Goal: Information Seeking & Learning: Learn about a topic

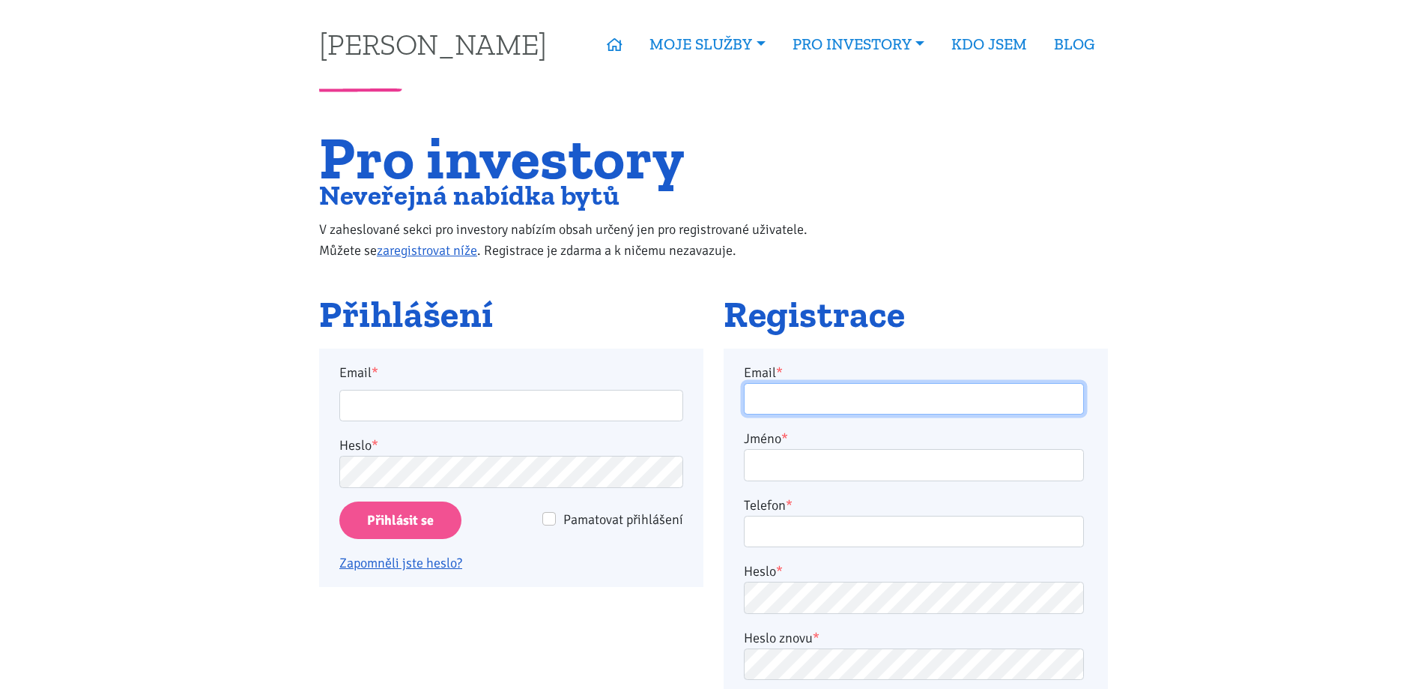
type input "vrabi.m@seznam.cz"
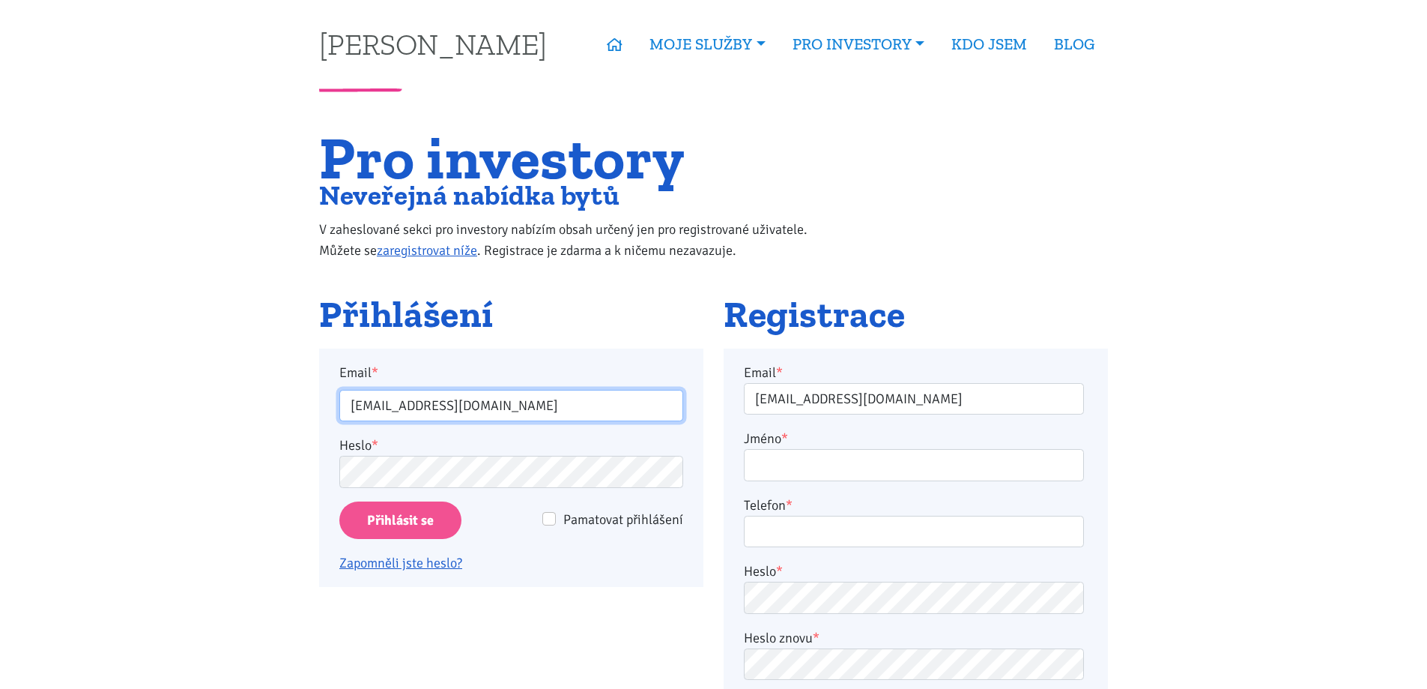
drag, startPoint x: 0, startPoint y: 0, endPoint x: 447, endPoint y: 412, distance: 607.7
click at [447, 409] on input "vrabi.m@seznam.cz" at bounding box center [511, 406] width 344 height 32
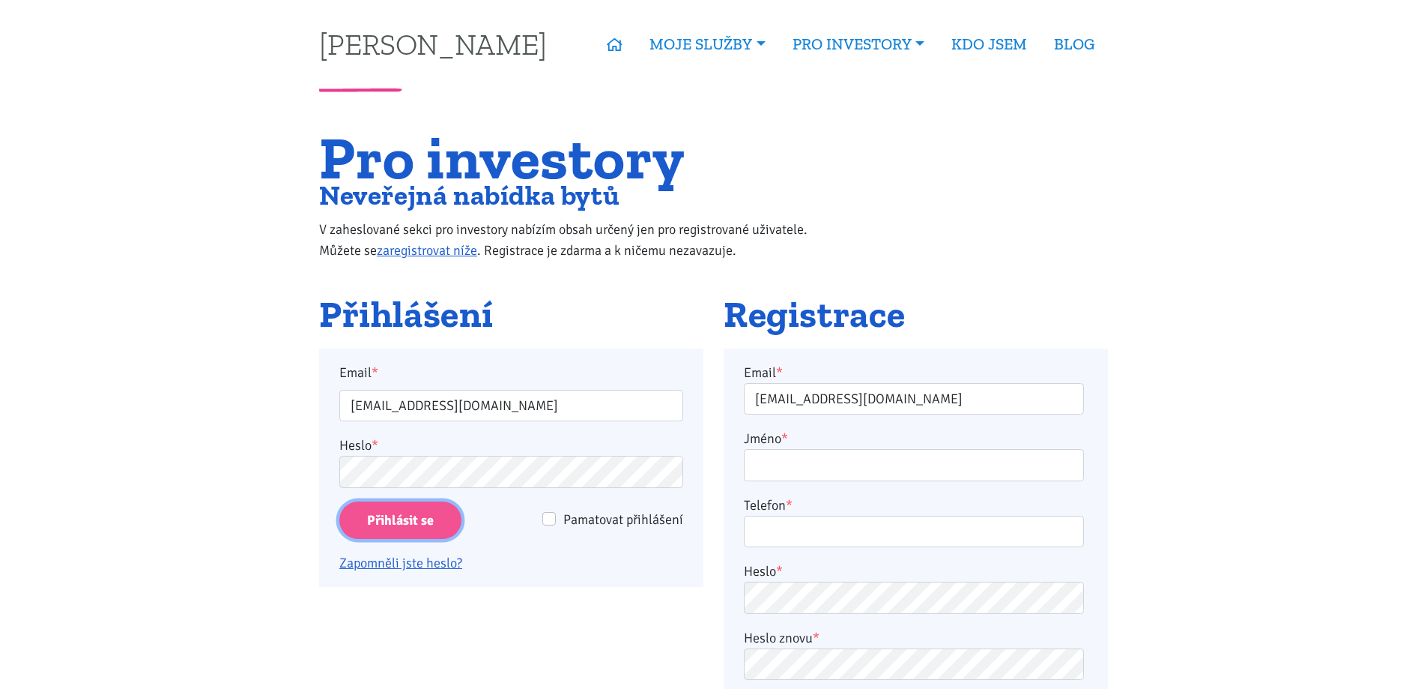
click at [434, 519] on input "Přihlásit se" at bounding box center [400, 520] width 122 height 38
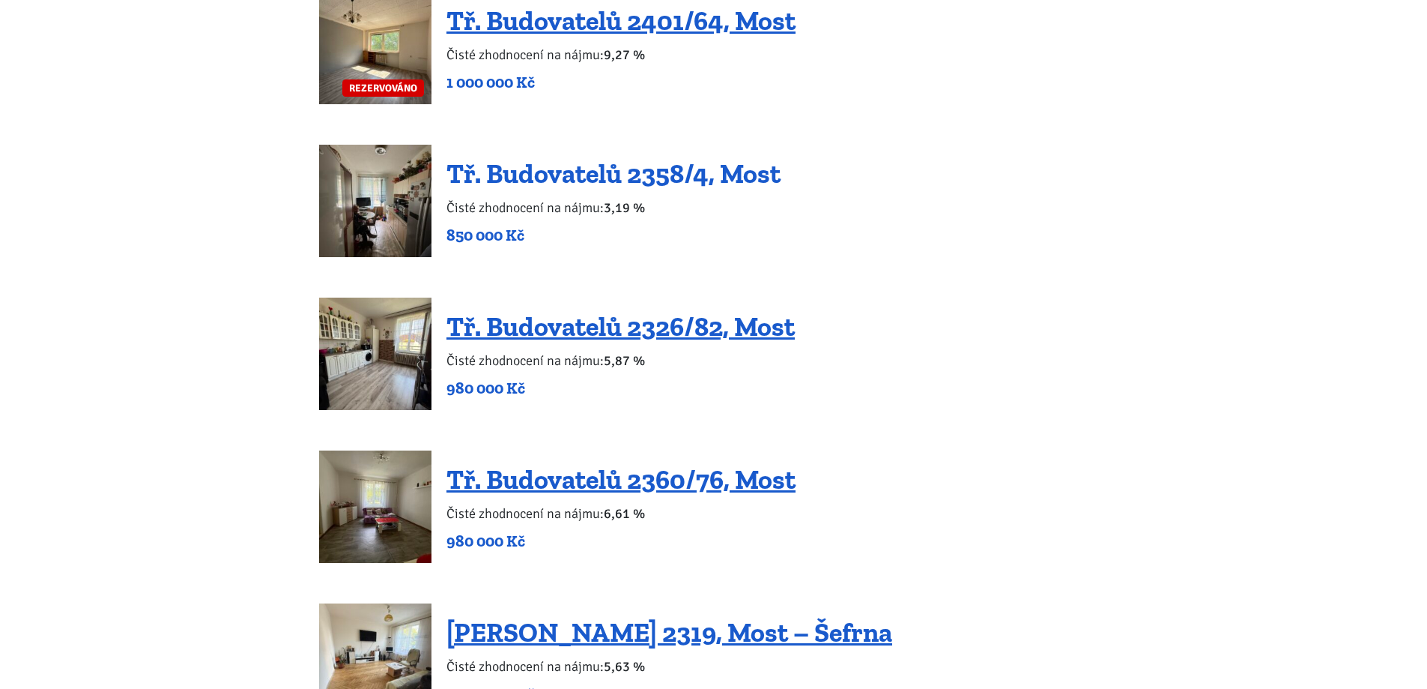
scroll to position [1649, 0]
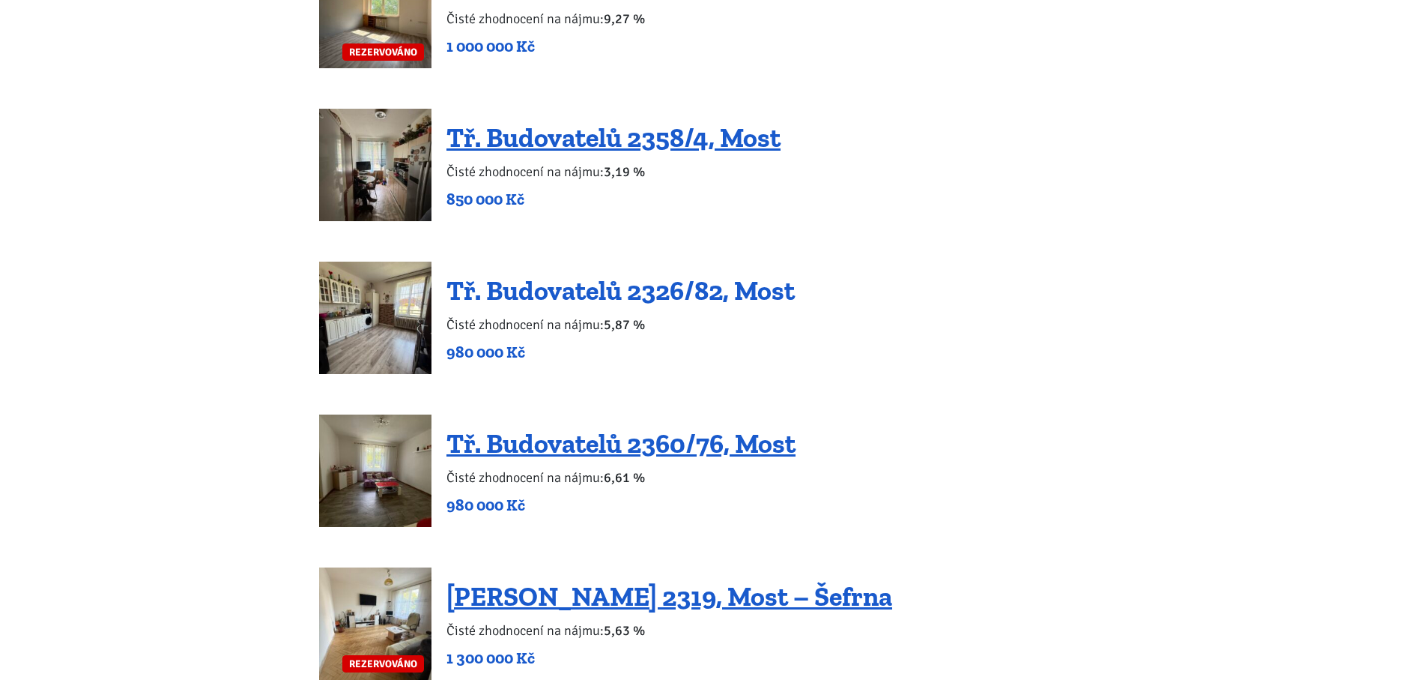
click at [609, 284] on link "Tř. Budovatelů 2326/82, Most" at bounding box center [621, 290] width 348 height 32
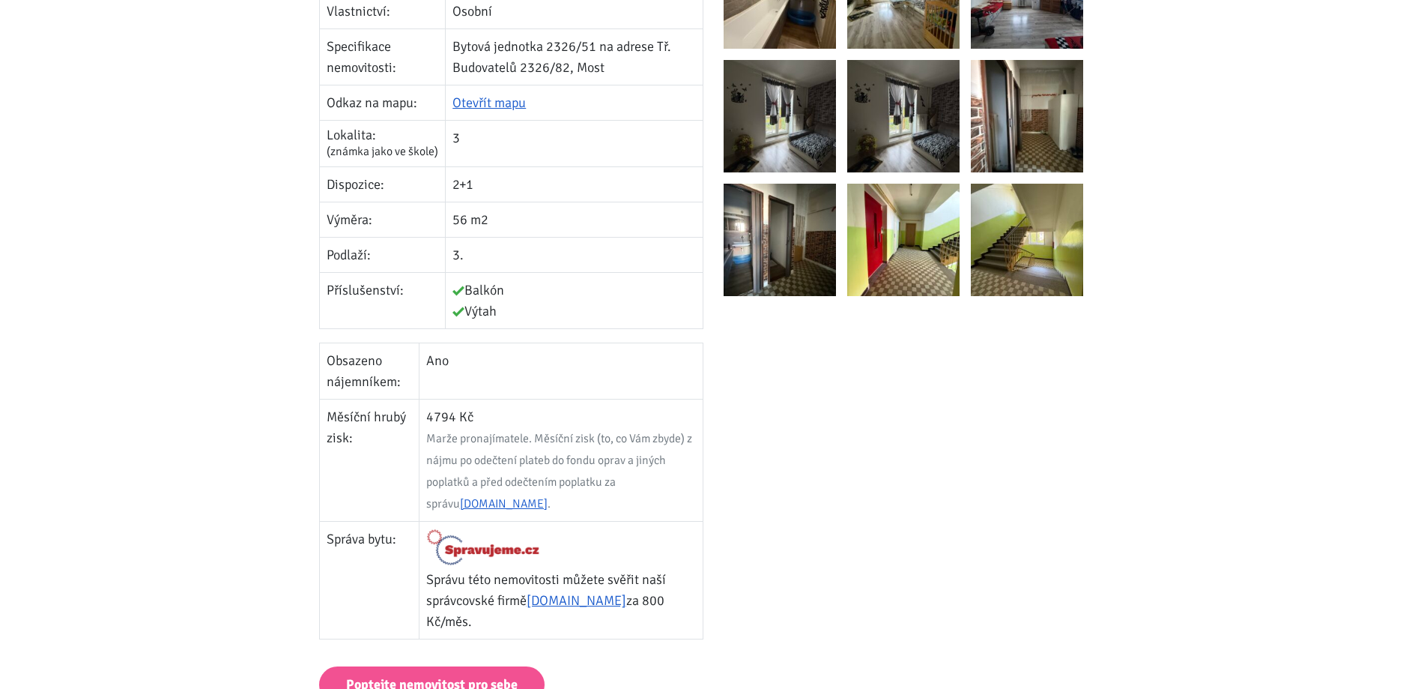
scroll to position [150, 0]
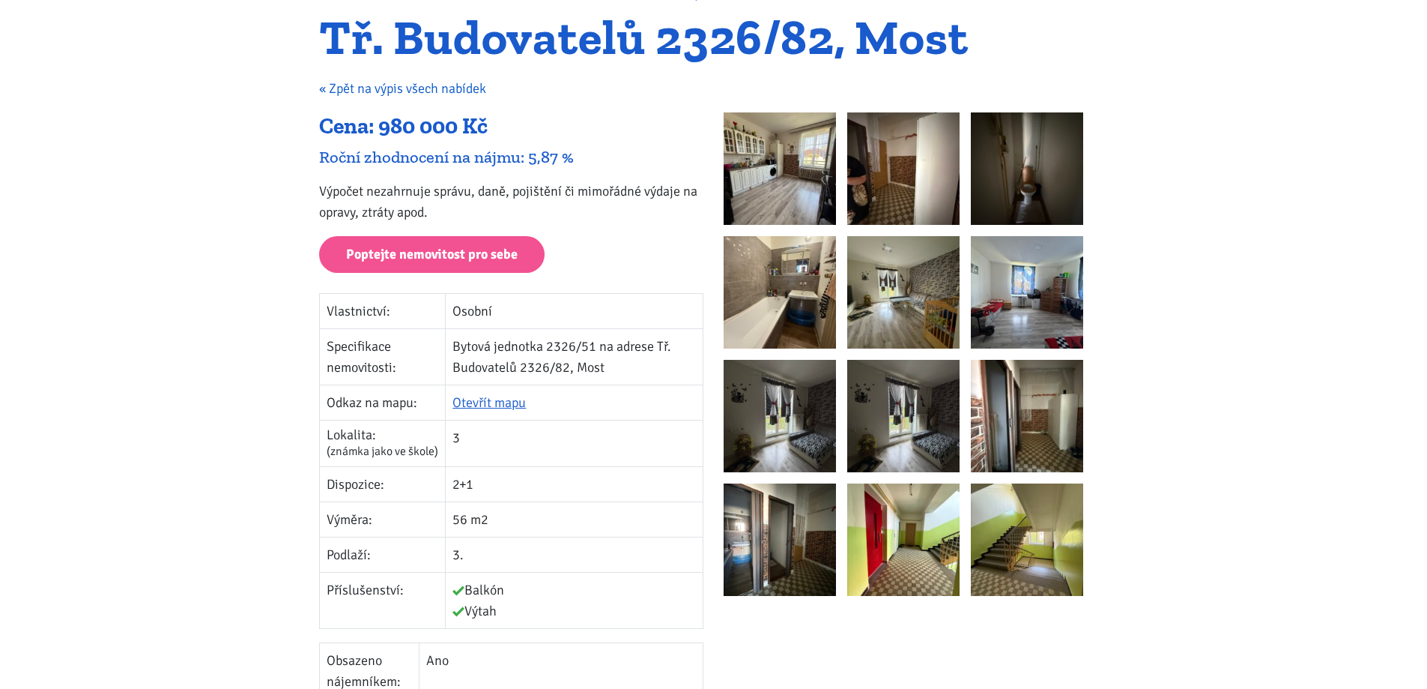
click at [381, 87] on link "« Zpět na výpis všech nabídek" at bounding box center [402, 88] width 167 height 16
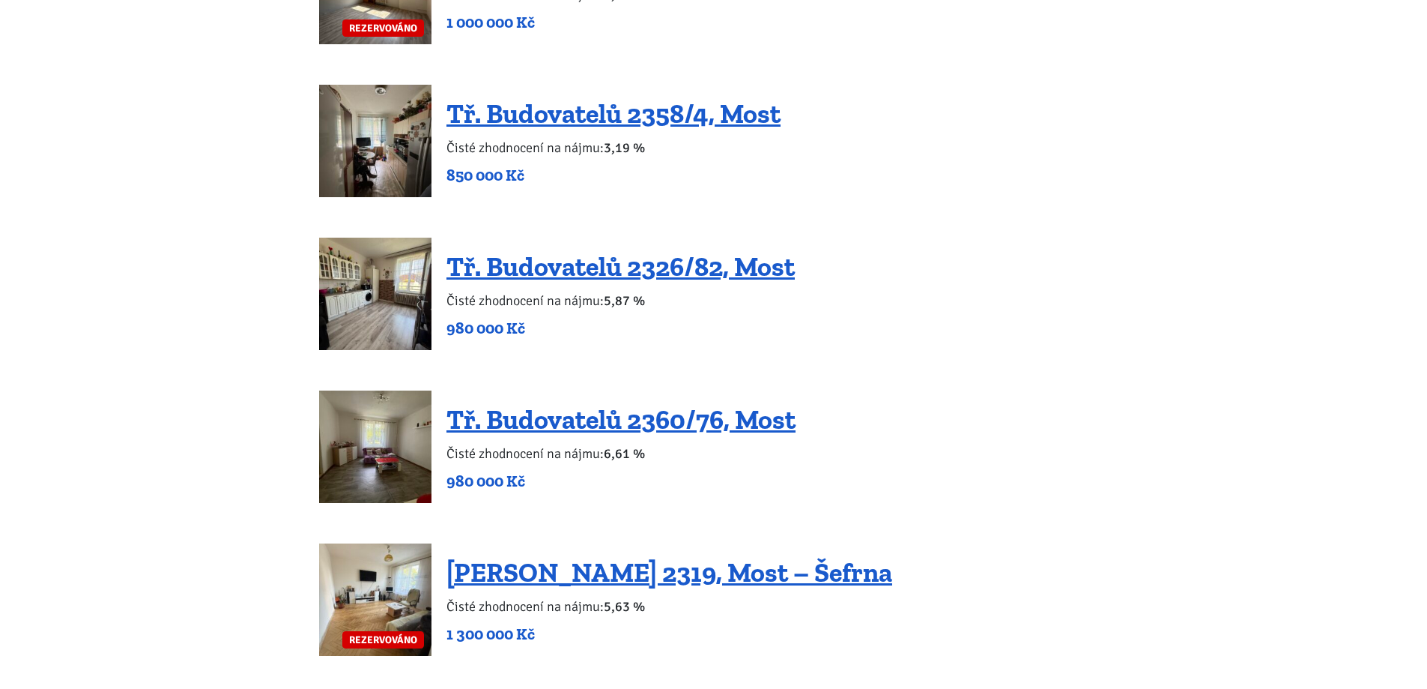
scroll to position [1798, 0]
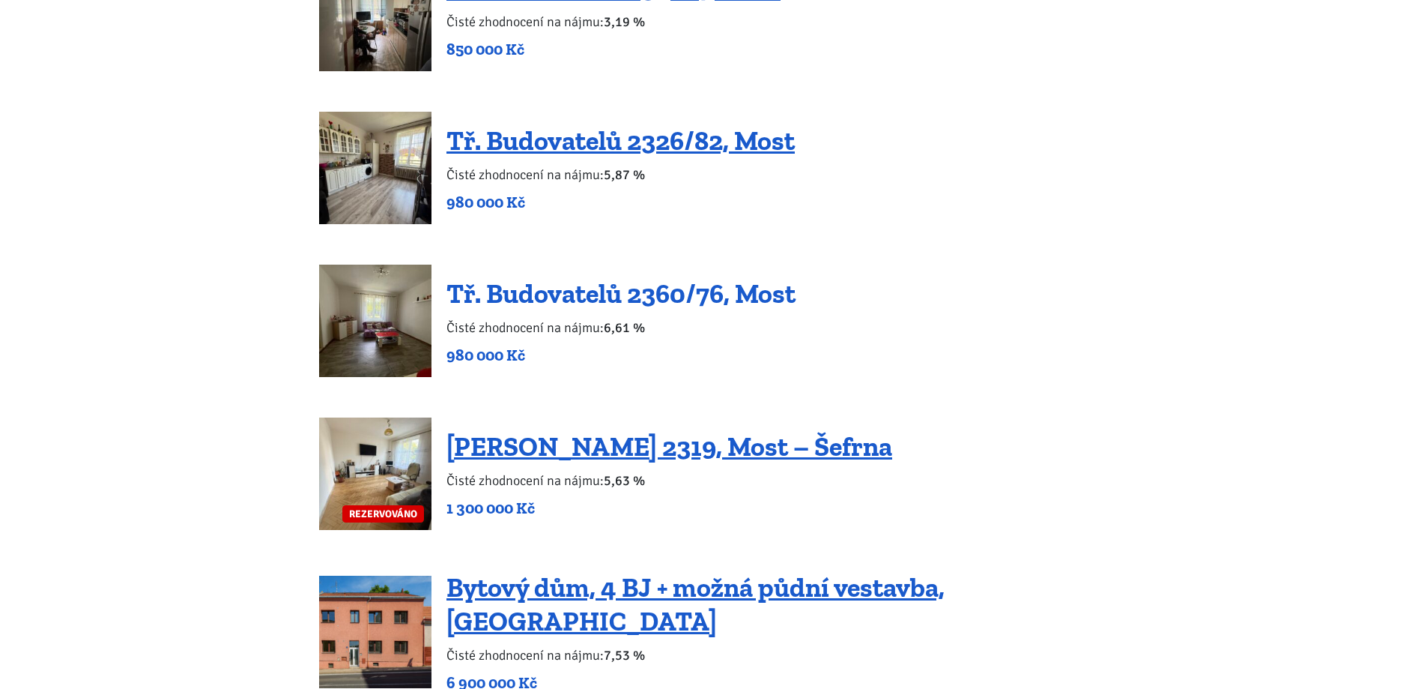
click at [557, 298] on link "Tř. Budovatelů 2360/76, Most" at bounding box center [621, 293] width 349 height 32
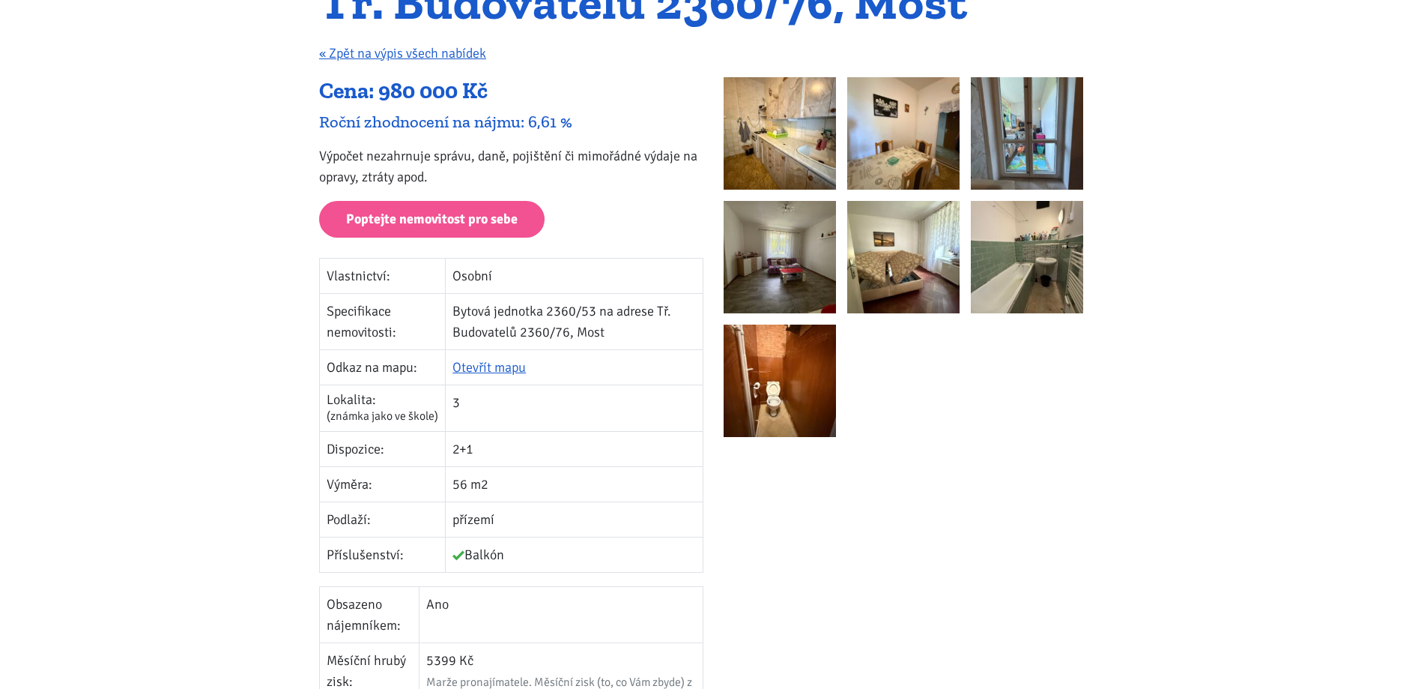
scroll to position [150, 0]
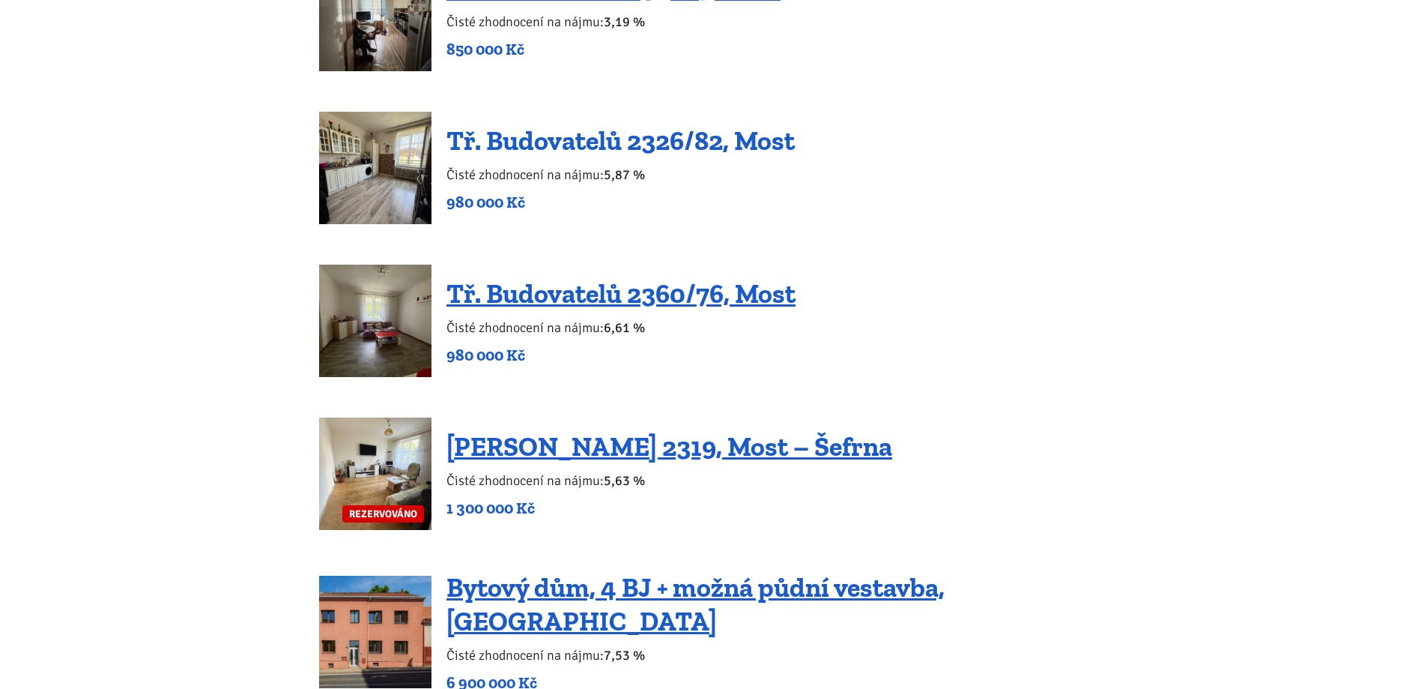
click at [572, 139] on link "Tř. Budovatelů 2326/82, Most" at bounding box center [621, 140] width 348 height 32
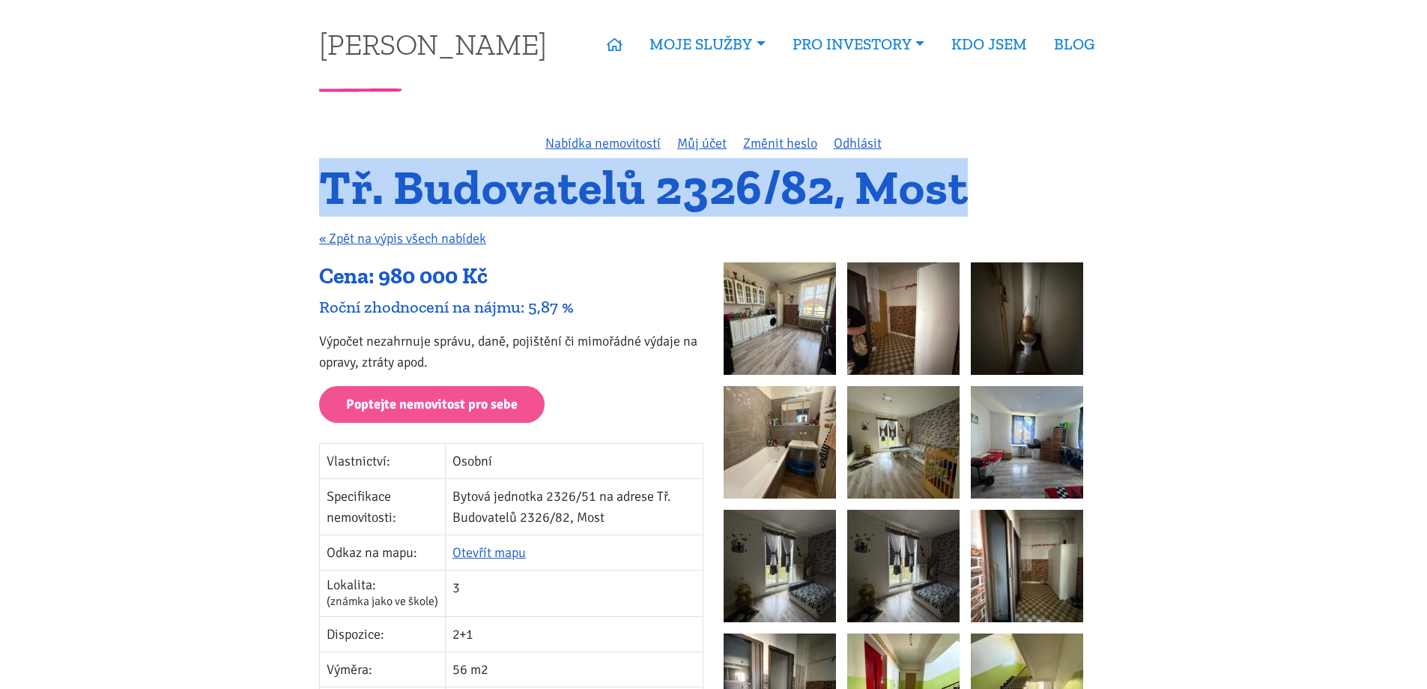
drag, startPoint x: 974, startPoint y: 190, endPoint x: 329, endPoint y: 190, distance: 645.2
click at [329, 190] on h1 "Tř. Budovatelů 2326/82, Most" at bounding box center [713, 187] width 789 height 41
copy h1 "Tř. Budovatelů 2326/82, Most"
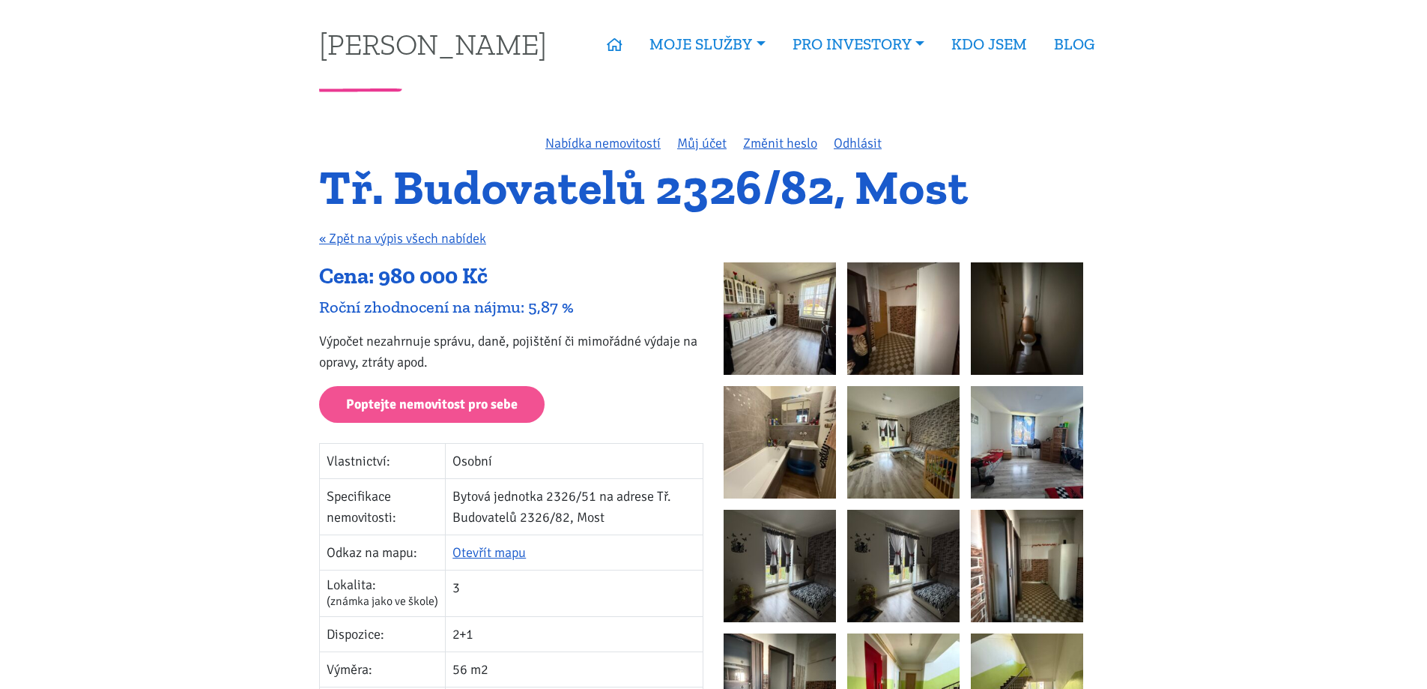
click at [607, 271] on div "Cena: 980 000 Kč" at bounding box center [511, 276] width 384 height 28
